Goal: Information Seeking & Learning: Check status

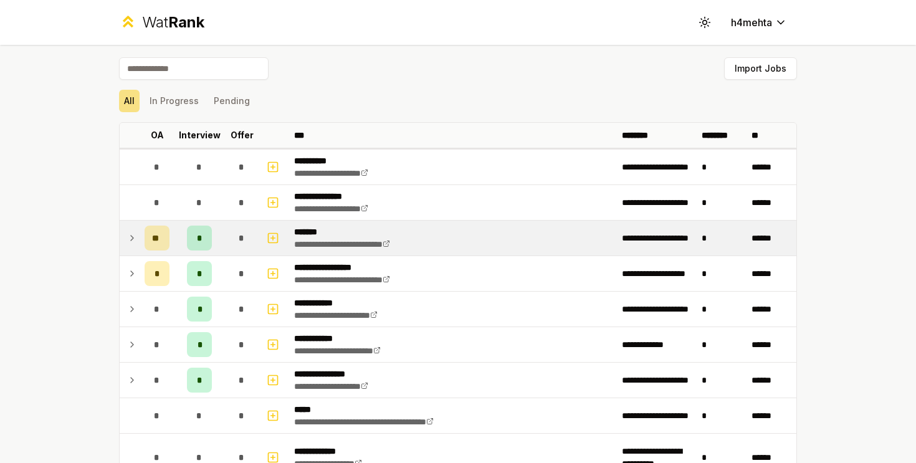
scroll to position [29, 0]
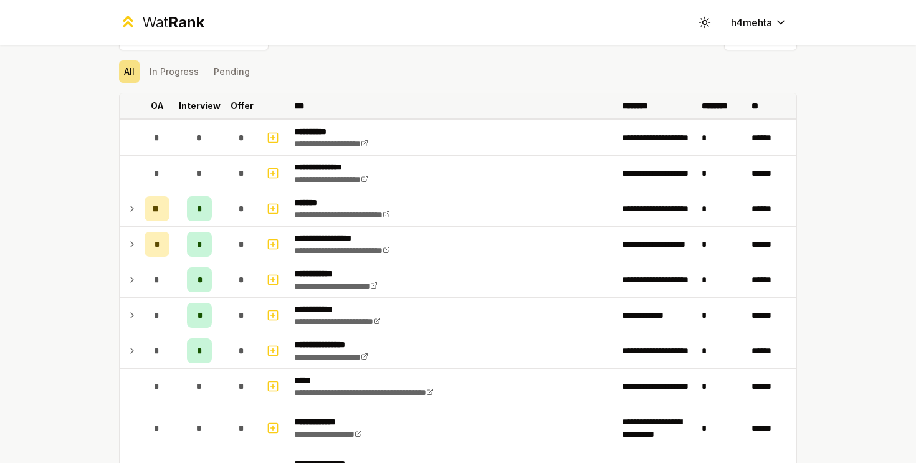
click at [207, 112] on p "Interview" at bounding box center [200, 106] width 42 height 12
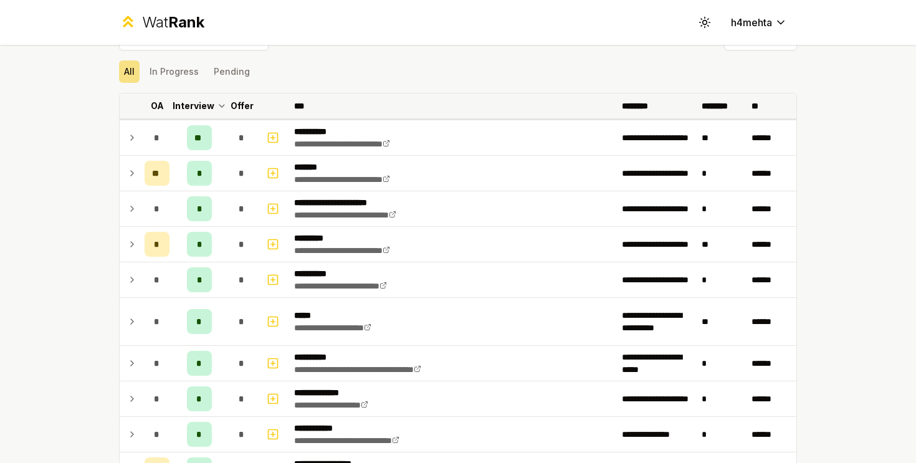
click at [245, 105] on p "Offer" at bounding box center [242, 106] width 23 height 12
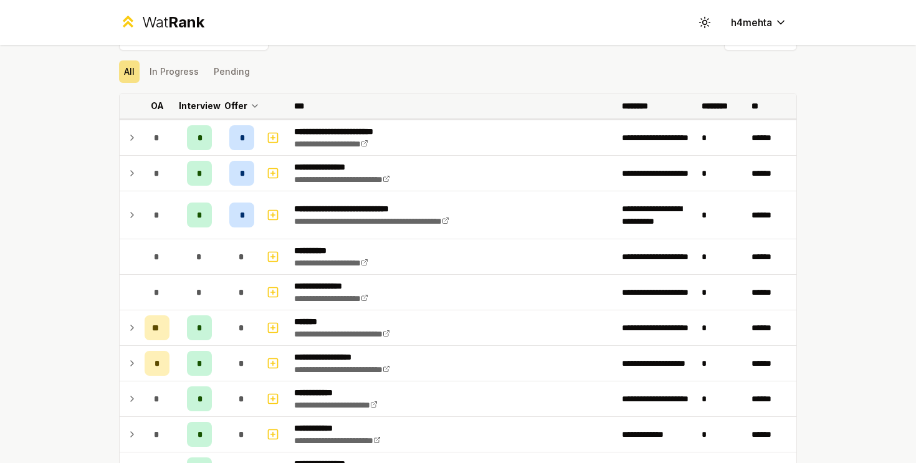
click at [244, 106] on p "Offer" at bounding box center [235, 106] width 23 height 12
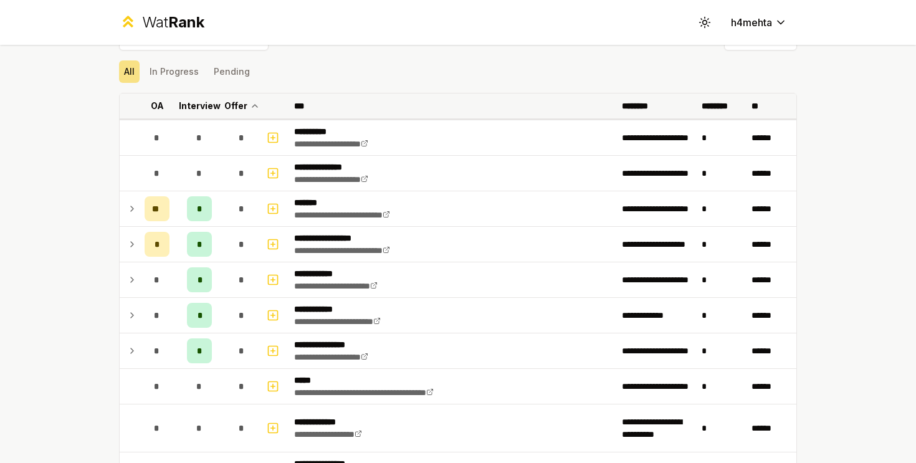
click at [241, 106] on p "Offer" at bounding box center [235, 106] width 23 height 12
click at [241, 106] on p "Offer" at bounding box center [242, 106] width 23 height 12
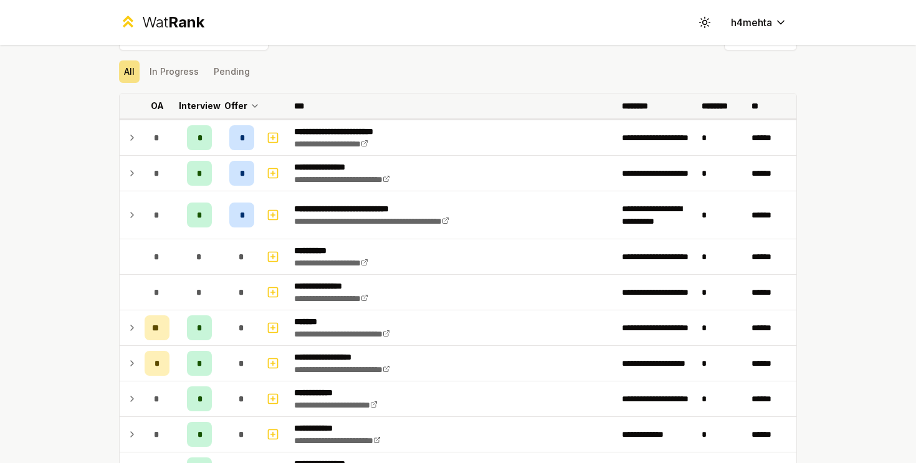
click at [242, 106] on p "Offer" at bounding box center [235, 106] width 23 height 12
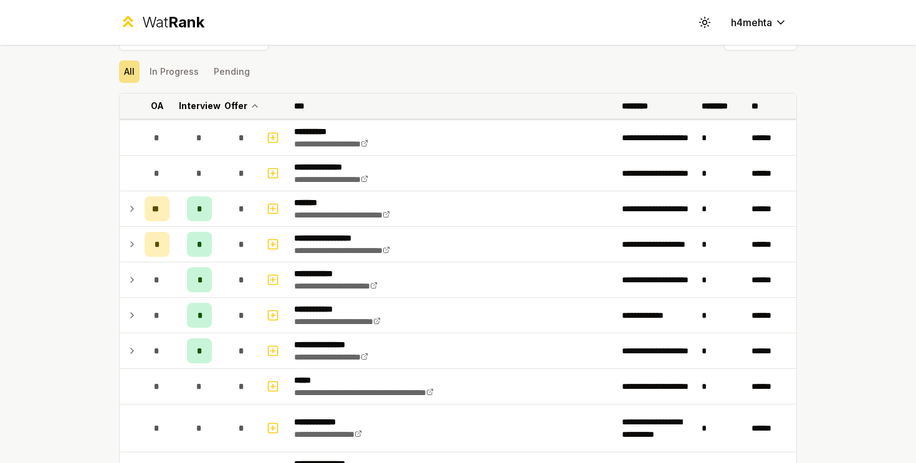
click at [201, 105] on p "Interview" at bounding box center [200, 106] width 42 height 12
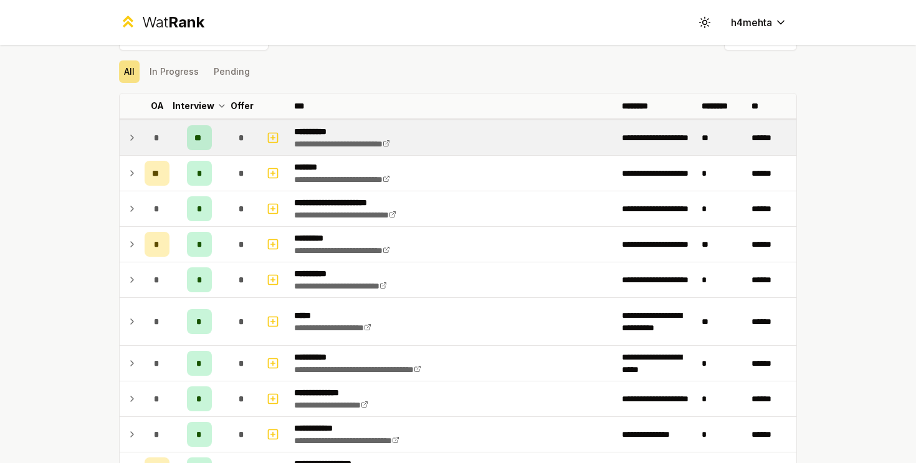
click at [200, 134] on span "**" at bounding box center [199, 137] width 10 height 12
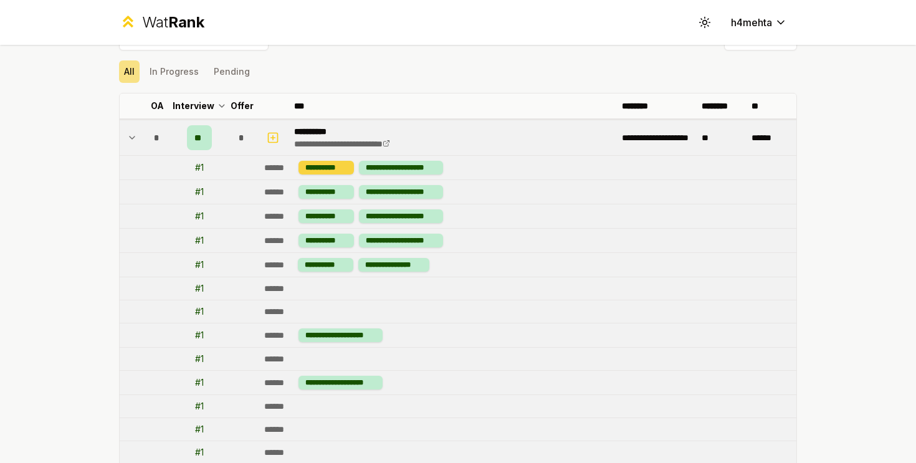
click at [332, 172] on div "**********" at bounding box center [325, 168] width 55 height 14
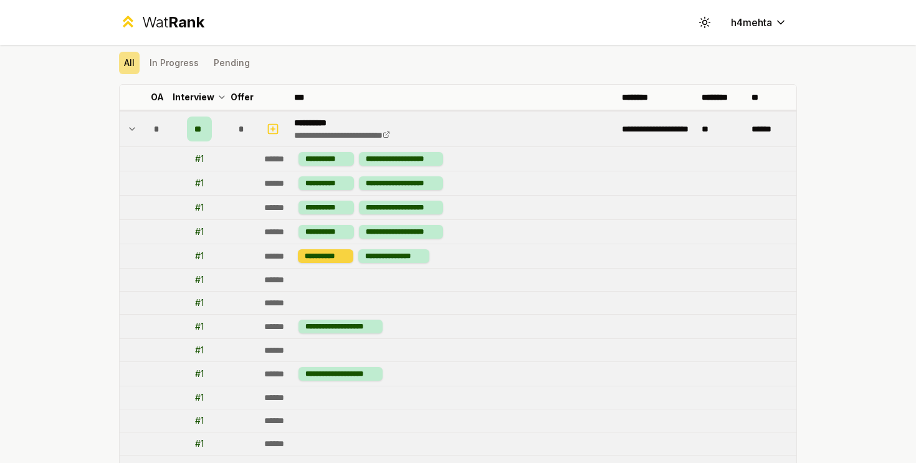
scroll to position [39, 0]
click at [390, 135] on icon at bounding box center [386, 133] width 7 height 7
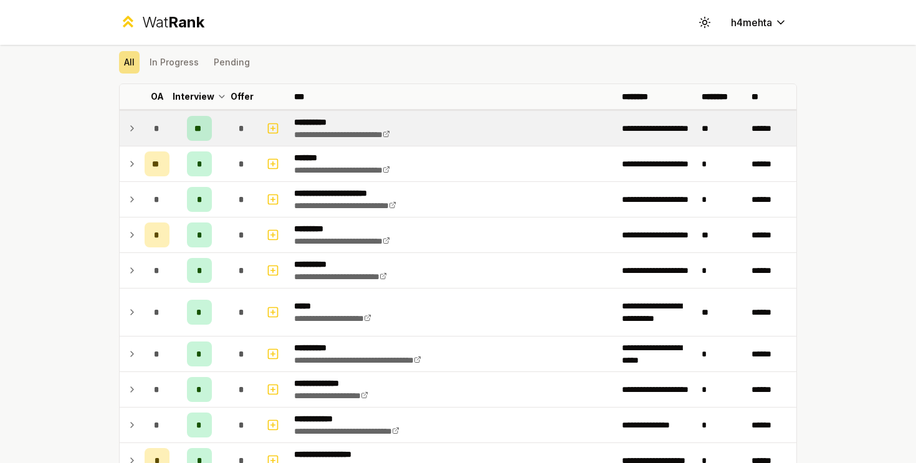
click at [285, 123] on td at bounding box center [274, 128] width 30 height 35
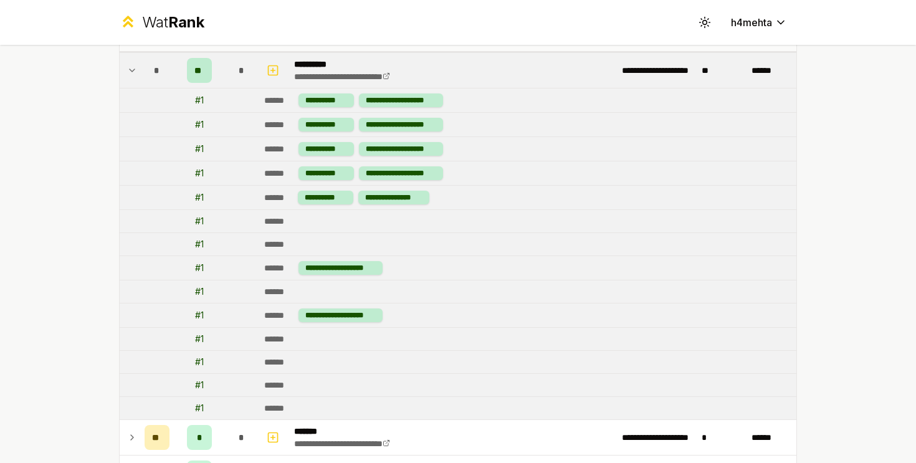
scroll to position [96, 0]
